Goal: Information Seeking & Learning: Learn about a topic

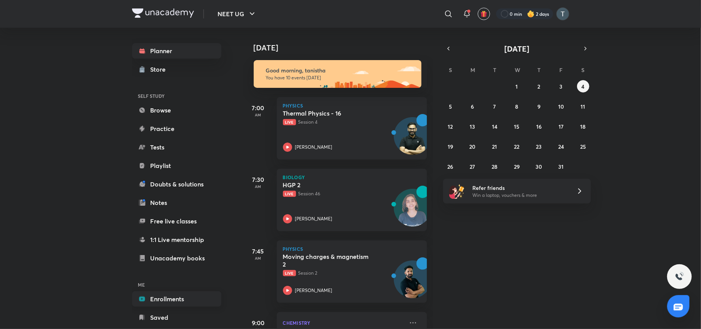
click at [180, 296] on link "Enrollments" at bounding box center [176, 298] width 89 height 15
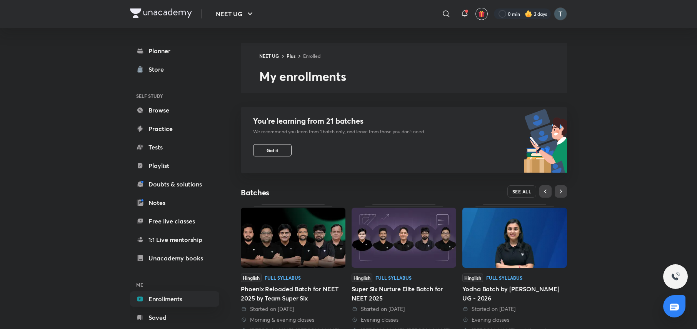
click at [528, 189] on span "SEE ALL" at bounding box center [521, 191] width 19 height 5
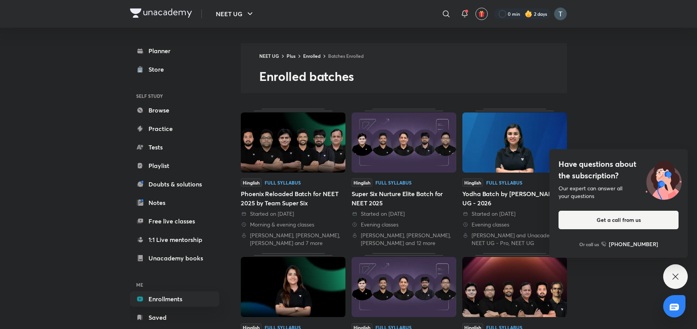
click at [676, 272] on icon at bounding box center [675, 276] width 9 height 9
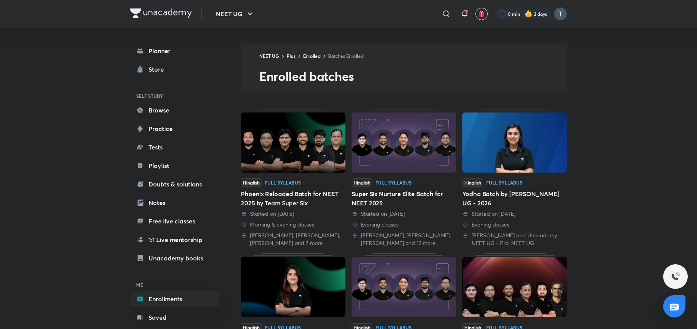
click at [312, 160] on img at bounding box center [293, 142] width 105 height 60
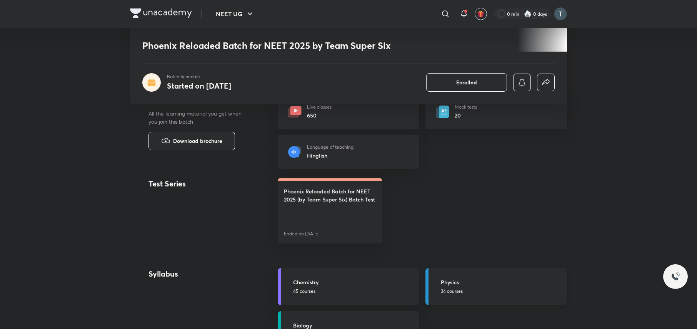
click at [457, 295] on link "Physics 34 courses" at bounding box center [497, 286] width 142 height 37
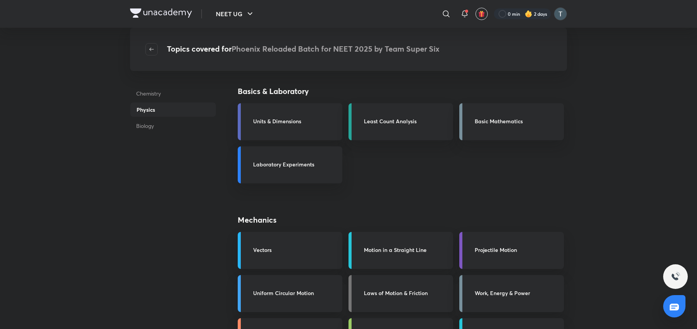
click at [424, 285] on link "Laws of Motion & Friction" at bounding box center [401, 293] width 105 height 37
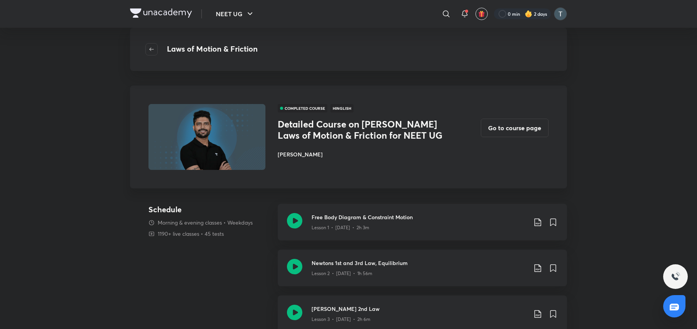
scroll to position [288, 0]
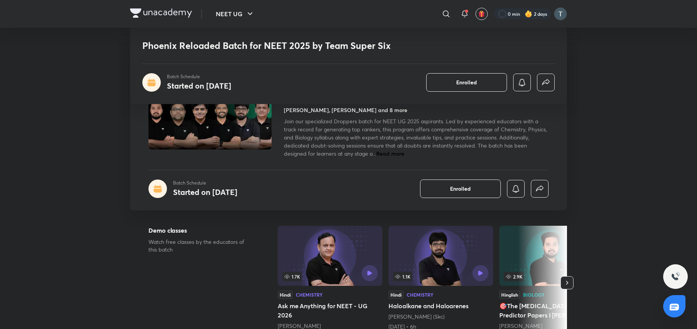
scroll to position [288, 0]
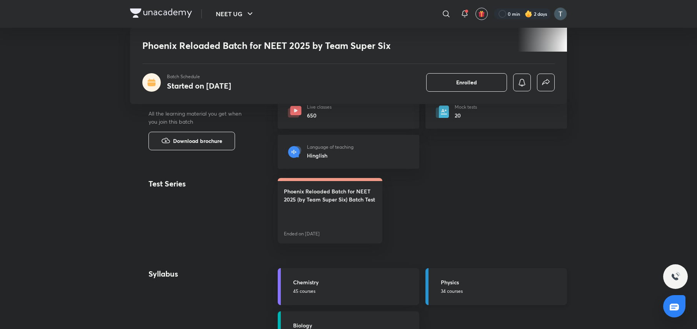
click at [467, 285] on h5 "Physics" at bounding box center [502, 282] width 122 height 8
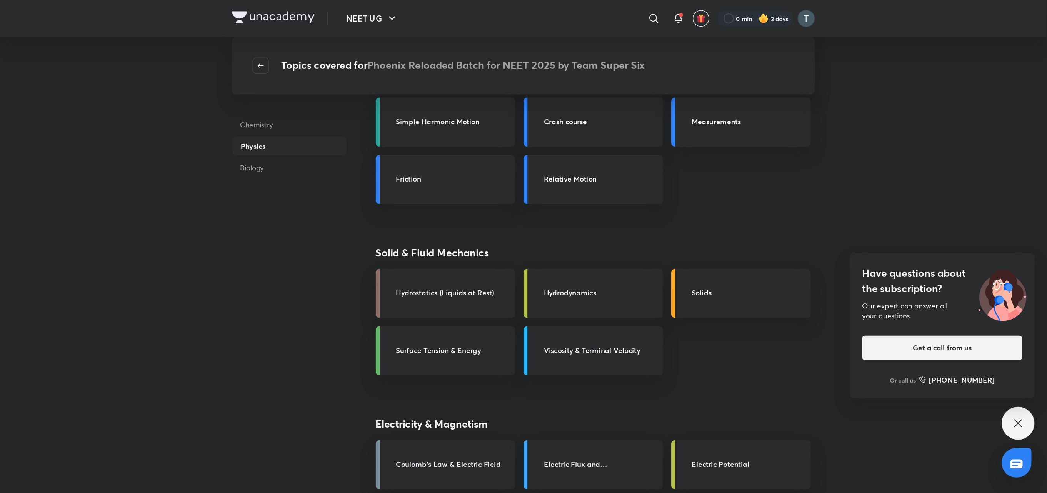
scroll to position [288, 0]
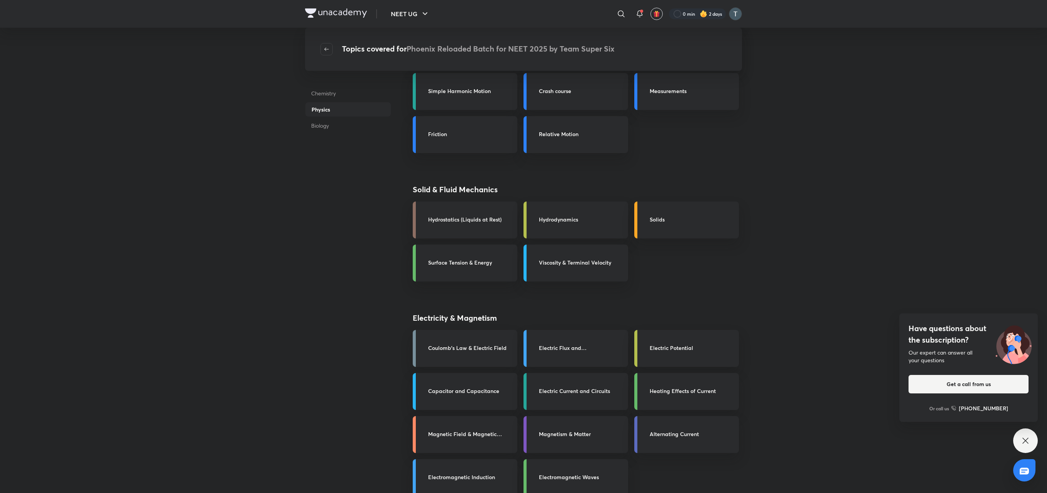
drag, startPoint x: 695, startPoint y: 0, endPoint x: 300, endPoint y: 382, distance: 549.3
click at [597, 328] on h3 "Electric Current and Circuits" at bounding box center [581, 391] width 85 height 8
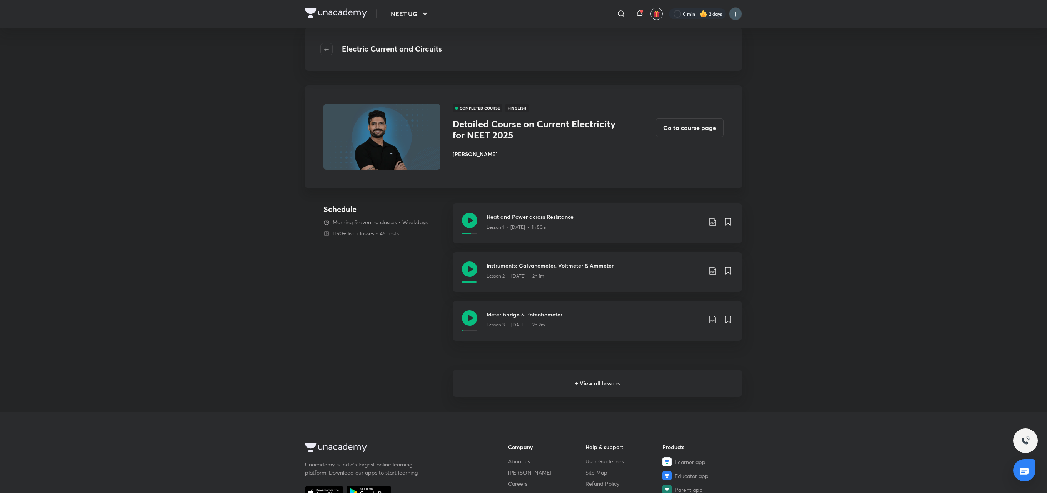
click at [567, 328] on h6 "+ View all lessons" at bounding box center [597, 383] width 289 height 27
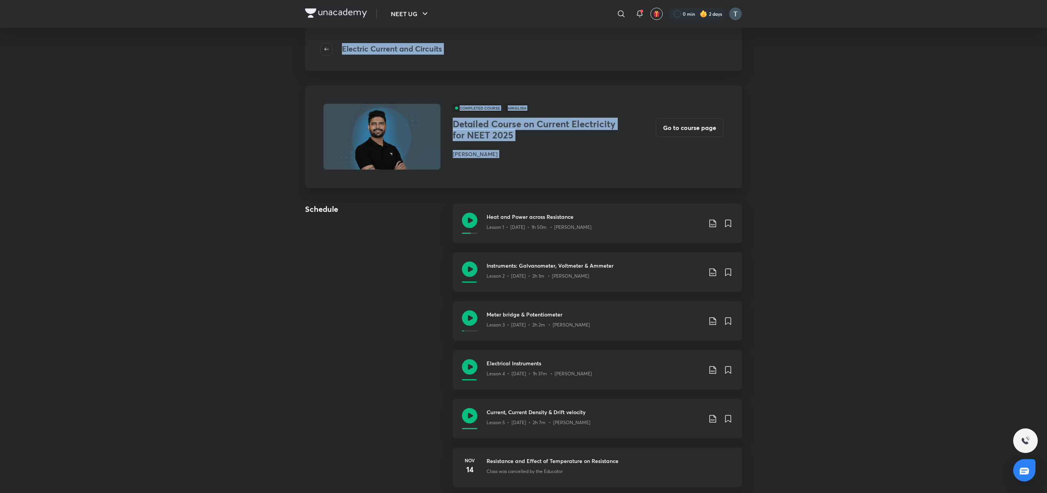
drag, startPoint x: 1020, startPoint y: 1, endPoint x: 1028, endPoint y: -12, distance: 15.2
click at [697, 0] on html "NEET UG ​ 0 min 2 days Electric Current and Circuits COMPLETED COURSE Hinglish …" at bounding box center [523, 482] width 1047 height 964
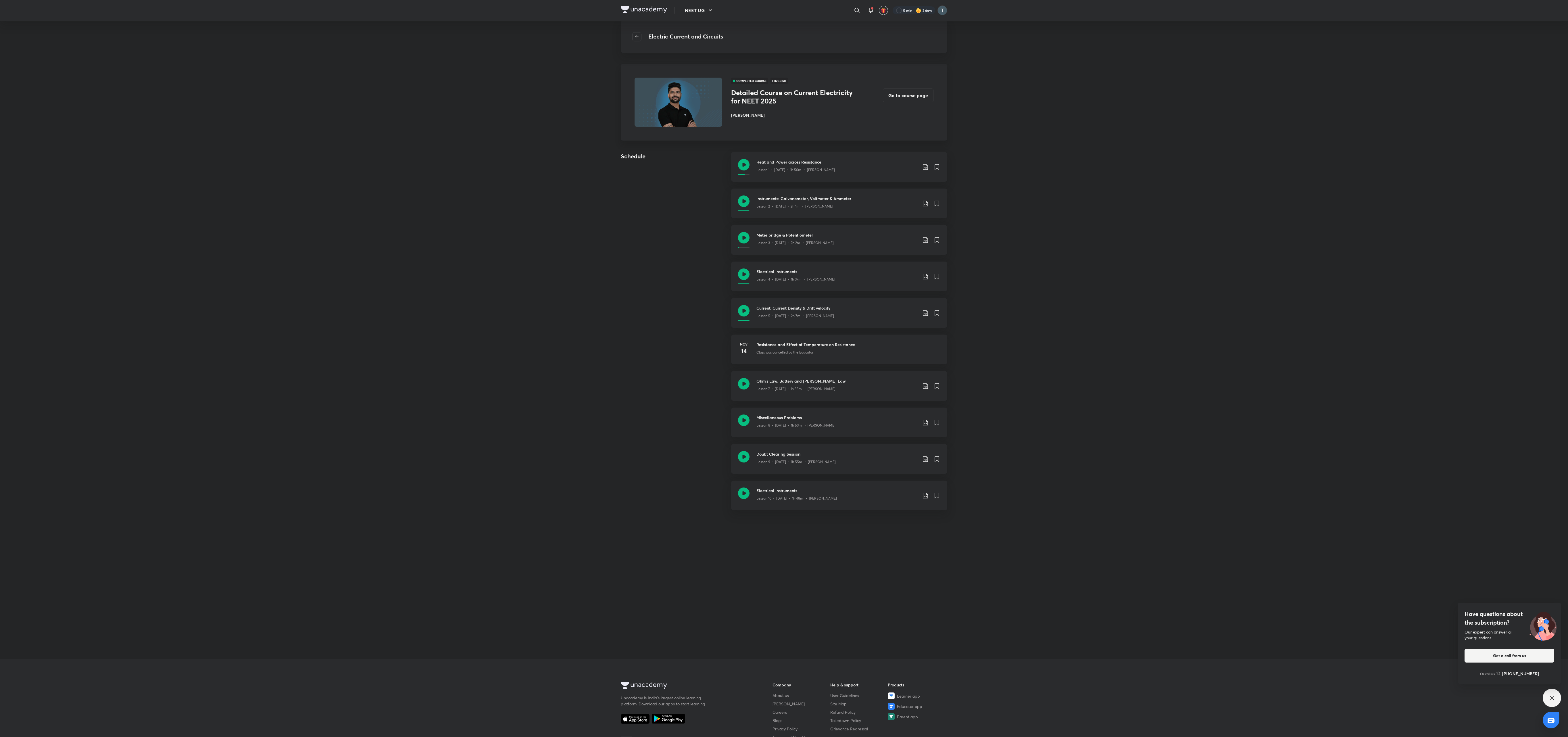
drag, startPoint x: 768, startPoint y: -9, endPoint x: 604, endPoint y: 478, distance: 513.9
click at [521, 245] on div "NEET UG ​ 0 min 2 days Electric Current and Circuits COMPLETED COURSE Hinglish …" at bounding box center [784, 425] width 1568 height 851
click at [521, 245] on p "Lesson 7 • [DATE] • 1h 55m • [PERSON_NAME]" at bounding box center [796, 389] width 79 height 5
